Goal: Find contact information: Find contact information

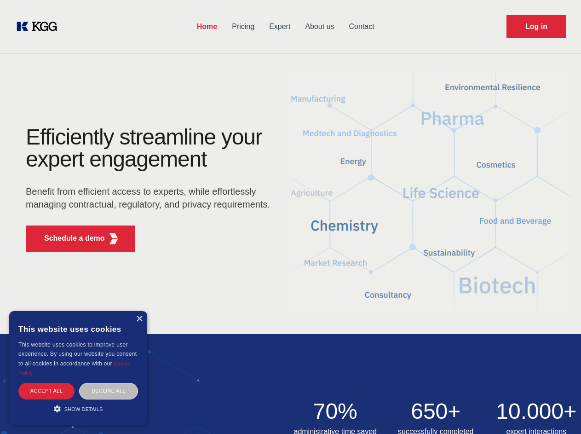
click at [290, 217] on div "Efficiently streamline your expert engagement Benefit from efficient access to …" at bounding box center [151, 192] width 280 height 133
click at [69, 238] on p "Schedule a demo" at bounding box center [74, 238] width 61 height 11
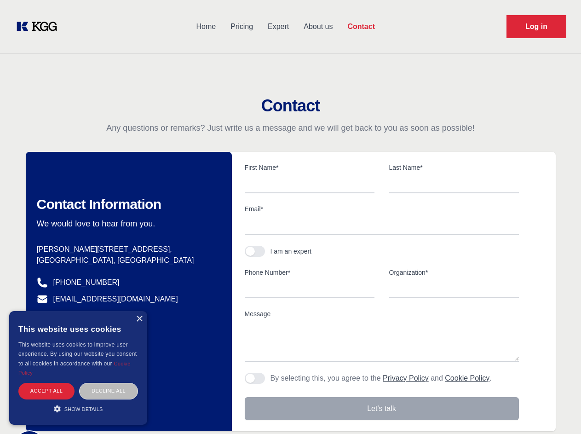
click at [139, 319] on div "× This website uses cookies This website uses cookies to improve user experienc…" at bounding box center [78, 368] width 138 height 114
click at [46, 390] on div "Accept all" at bounding box center [46, 391] width 56 height 16
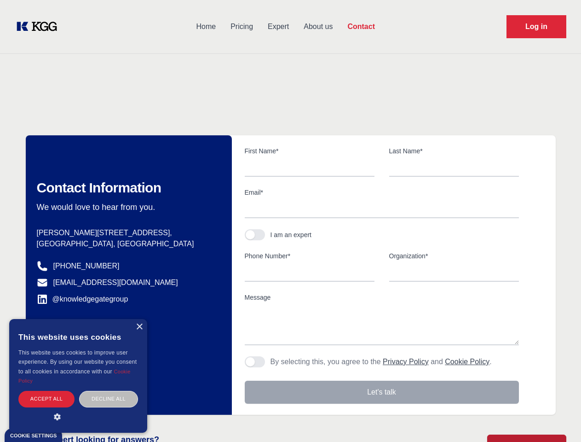
click at [109, 390] on div "Decline all" at bounding box center [108, 398] width 59 height 16
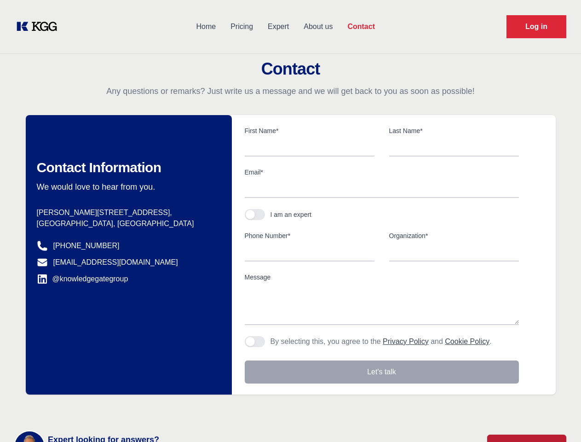
click at [78, 408] on main "Contact Any questions or remarks? Just write us a message and we will get back …" at bounding box center [290, 239] width 581 height 479
